Goal: Task Accomplishment & Management: Manage account settings

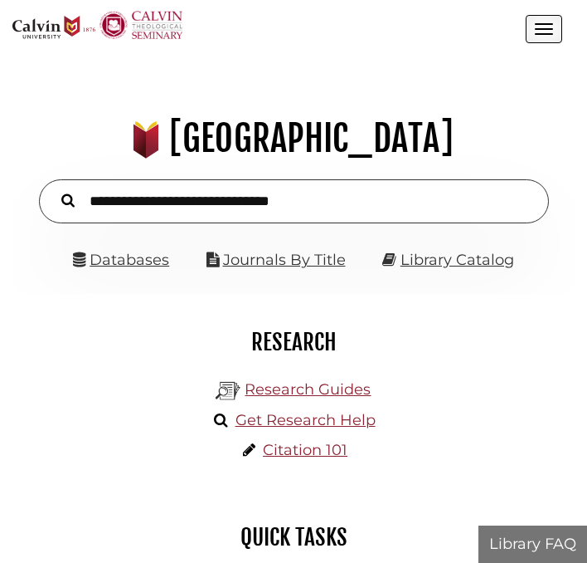
scroll to position [179, 538]
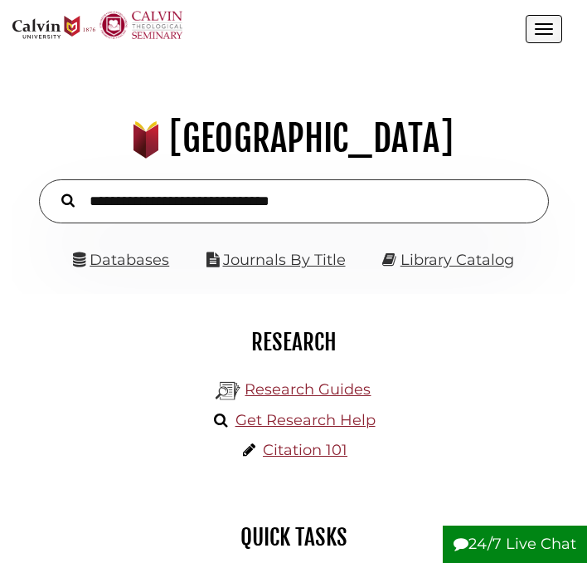
click at [524, 41] on div ".cls-1 { fill: #8c2232; } .cls-2 { fill: #f2cd14; } .cls-3 { fill: #c32032; } .…" at bounding box center [269, 29] width 514 height 37
click at [543, 37] on button "Open the menu" at bounding box center [544, 29] width 37 height 28
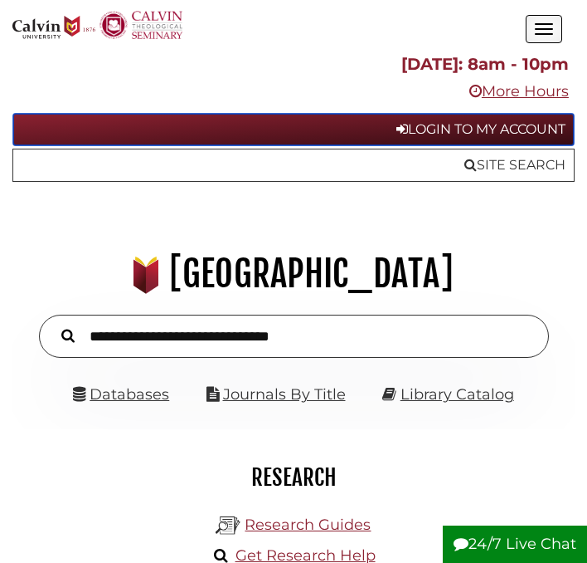
click at [439, 129] on link "Login to My Account" at bounding box center [293, 129] width 563 height 33
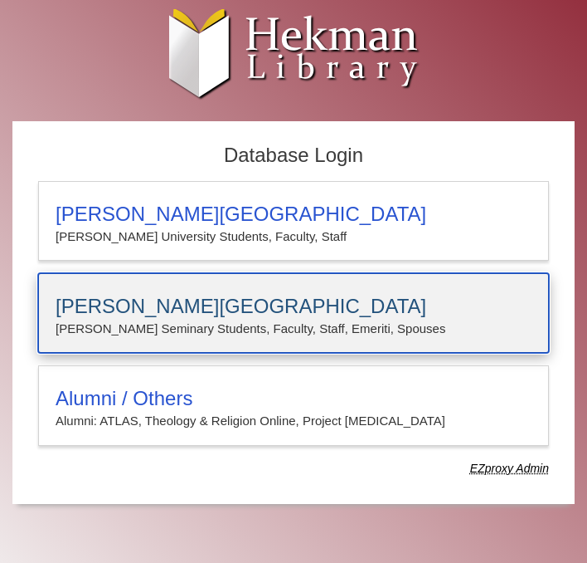
click at [291, 306] on h3 "Calvin Theological Seminary" at bounding box center [294, 306] width 476 height 23
